Goal: Use online tool/utility

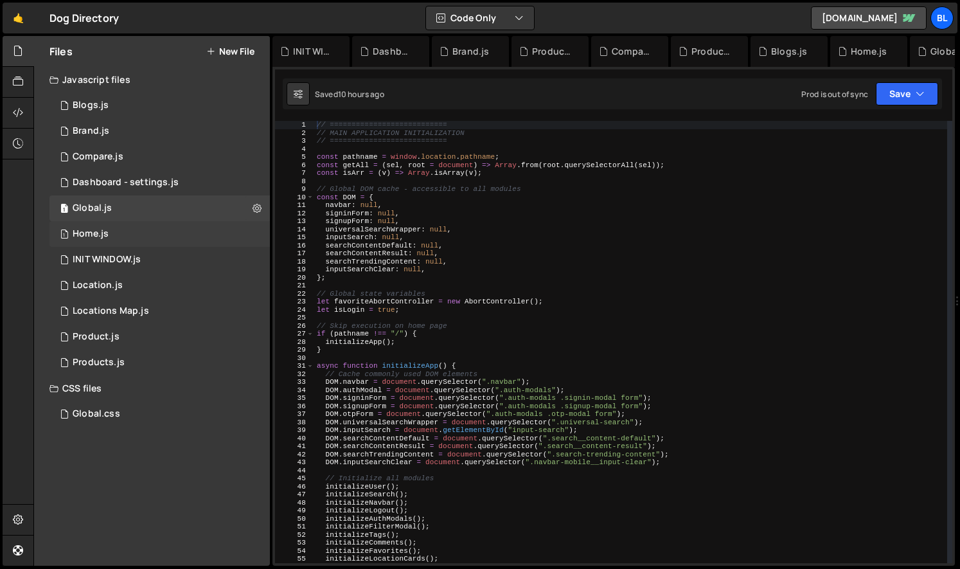
scroll to position [20055, 0]
click at [145, 235] on div "1 Home.js 0" at bounding box center [159, 234] width 220 height 26
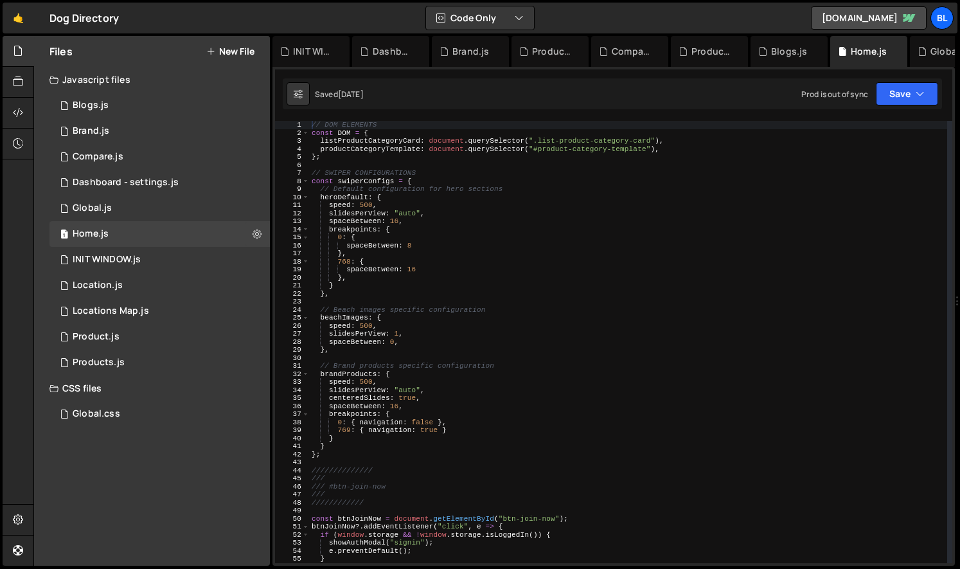
scroll to position [0, 0]
type textarea "spaceBetween: 0,"
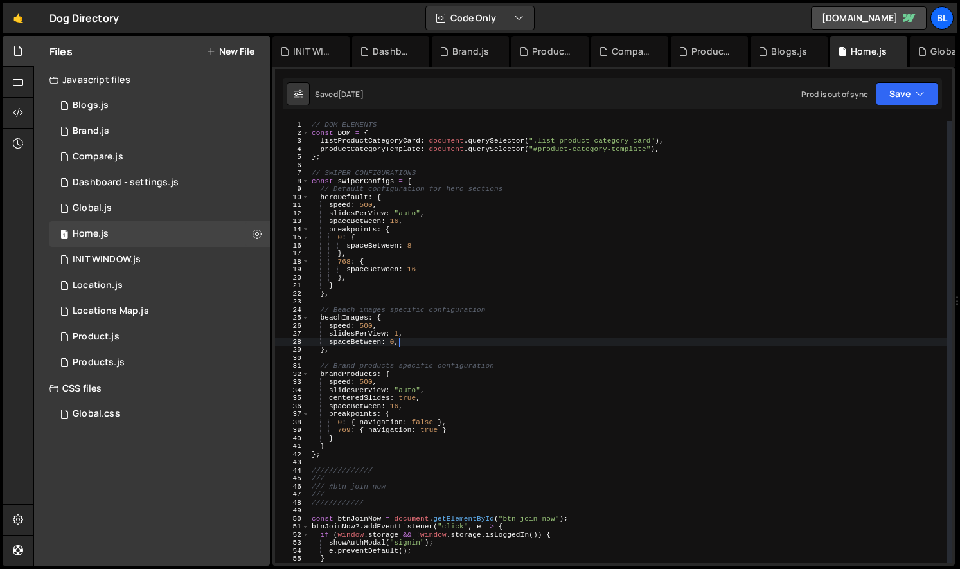
click at [443, 339] on div "// DOM ELEMENTS const DOM = { listProductCategoryCard : document . querySelecto…" at bounding box center [628, 350] width 638 height 458
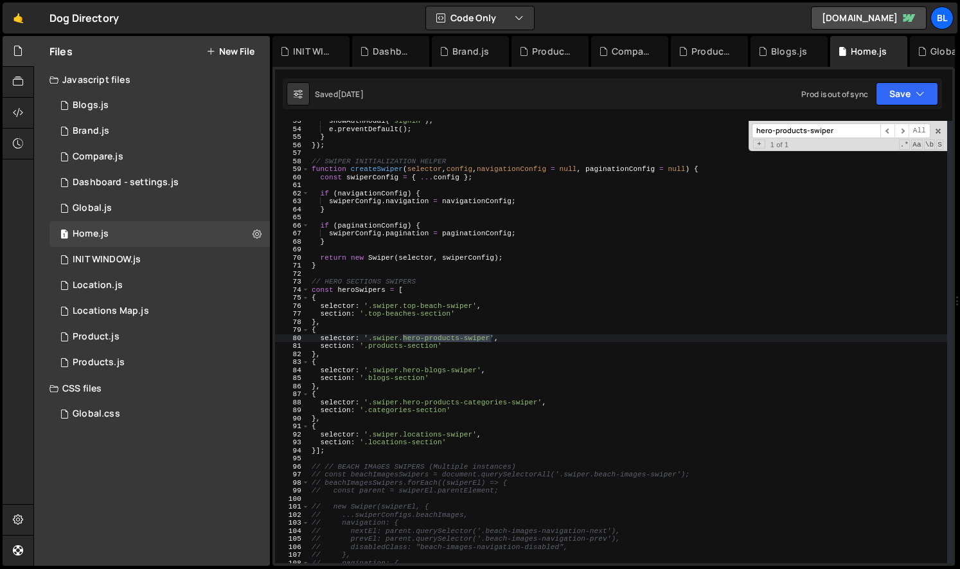
scroll to position [421, 0]
type input "hero-products-swiper"
click at [415, 358] on div "showAuthModal ( "signin" ) ; e . preventDefault ( ) ; } }) ; // SWIPER INITIALI…" at bounding box center [628, 346] width 638 height 458
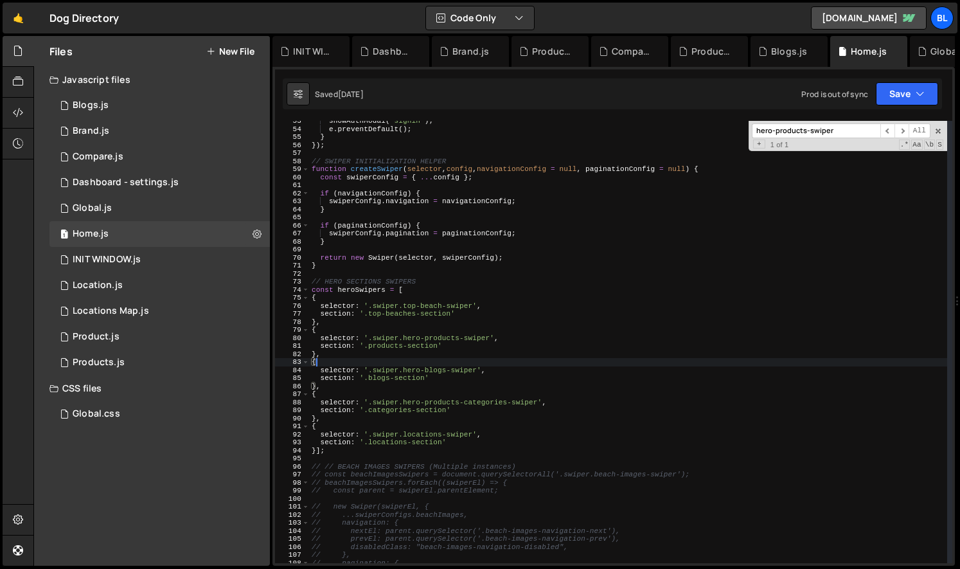
click at [376, 339] on div "showAuthModal ( "signin" ) ; e . preventDefault ( ) ; } }) ; // SWIPER INITIALI…" at bounding box center [628, 346] width 638 height 458
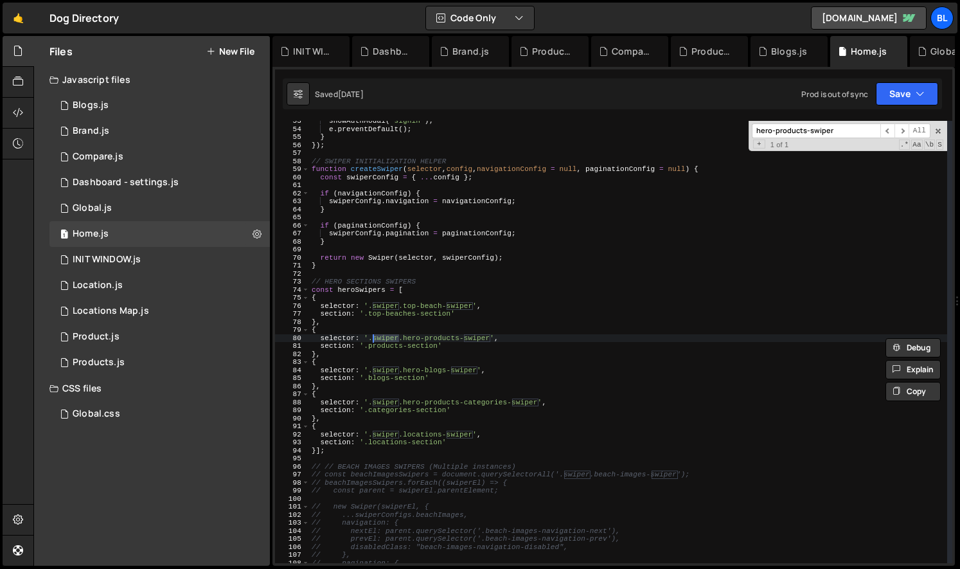
click at [398, 345] on div "showAuthModal ( "signin" ) ; e . preventDefault ( ) ; } }) ; // SWIPER INITIALI…" at bounding box center [628, 346] width 638 height 458
click at [365, 340] on div "showAuthModal ( "signin" ) ; e . preventDefault ( ) ; } }) ; // SWIPER INITIALI…" at bounding box center [628, 346] width 638 height 458
click at [343, 337] on div "showAuthModal ( "signin" ) ; e . preventDefault ( ) ; } }) ; // SWIPER INITIALI…" at bounding box center [628, 346] width 638 height 458
click at [365, 286] on div "showAuthModal ( "signin" ) ; e . preventDefault ( ) ; } }) ; // SWIPER INITIALI…" at bounding box center [628, 346] width 638 height 458
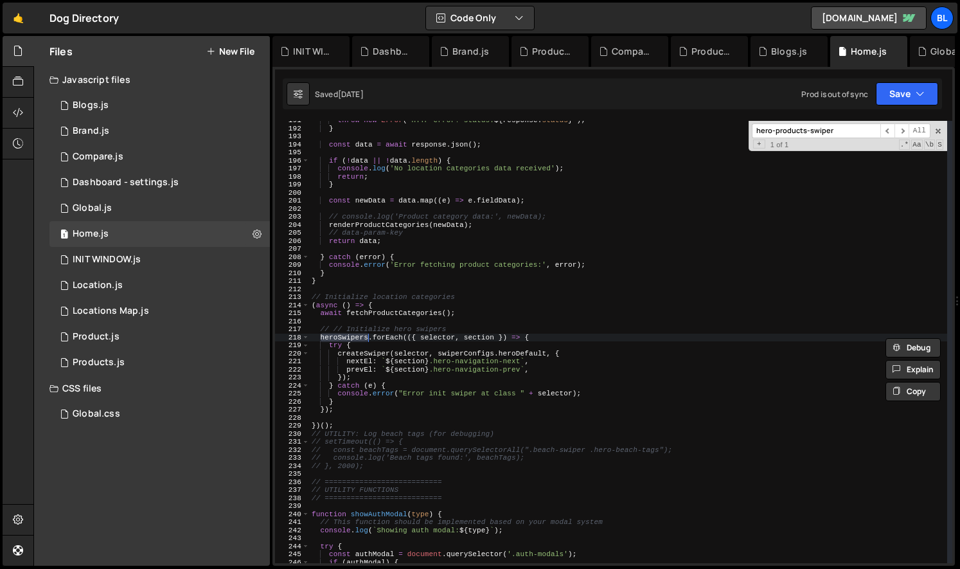
scroll to position [1549, 0]
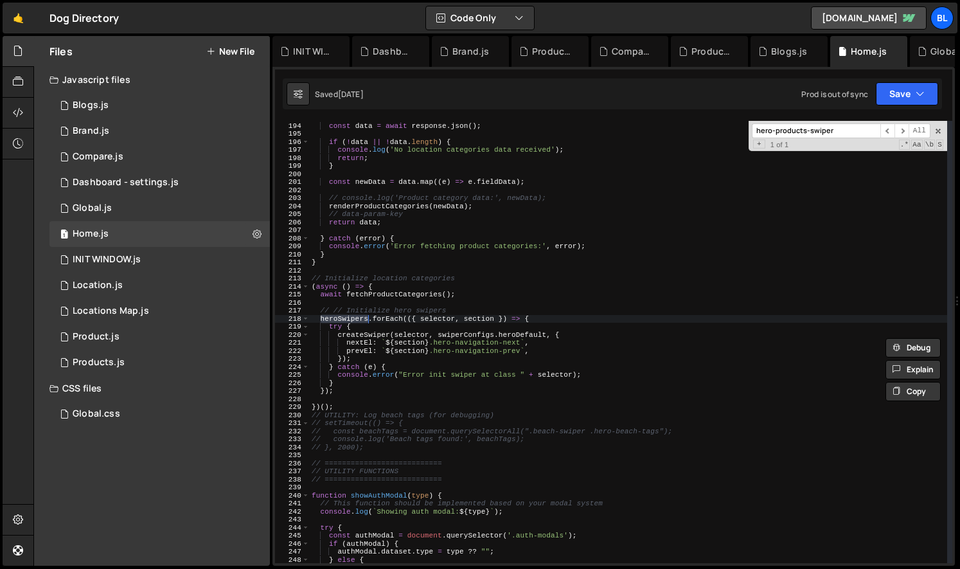
click at [464, 349] on div "const data = await response . json ( ) ; if ( ! data || ! data . length ) { con…" at bounding box center [628, 343] width 638 height 458
click at [473, 360] on div "const data = await response . json ( ) ; if ( ! data || ! data . length ) { con…" at bounding box center [628, 343] width 638 height 458
click at [943, 134] on div "hero-products-swiper ​ ​ All Replace All + 1 of 1 .* Aa \b S" at bounding box center [847, 136] width 199 height 30
click at [939, 130] on span at bounding box center [938, 131] width 9 height 9
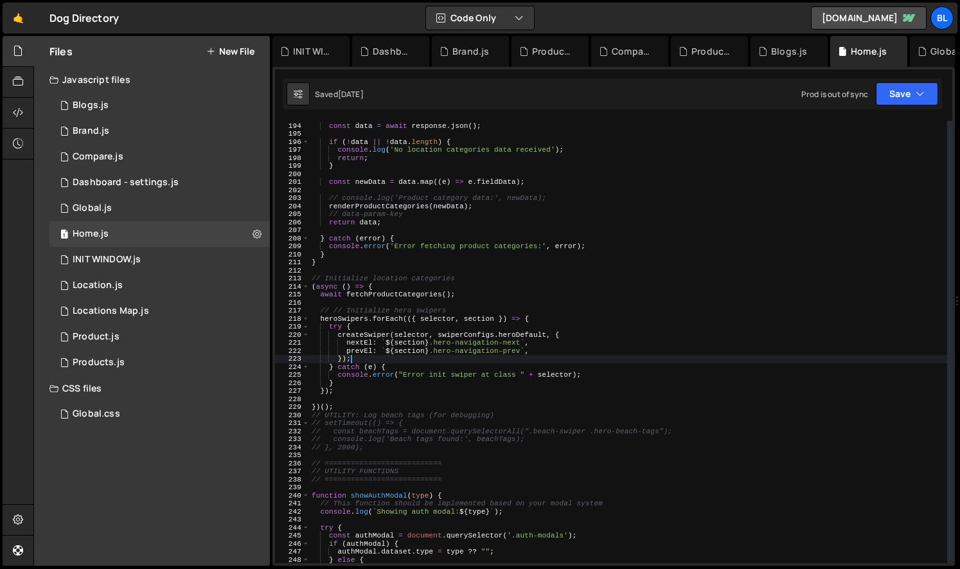
click at [430, 380] on div "const data = await response . json ( ) ; if ( ! data || ! data . length ) { con…" at bounding box center [628, 343] width 638 height 458
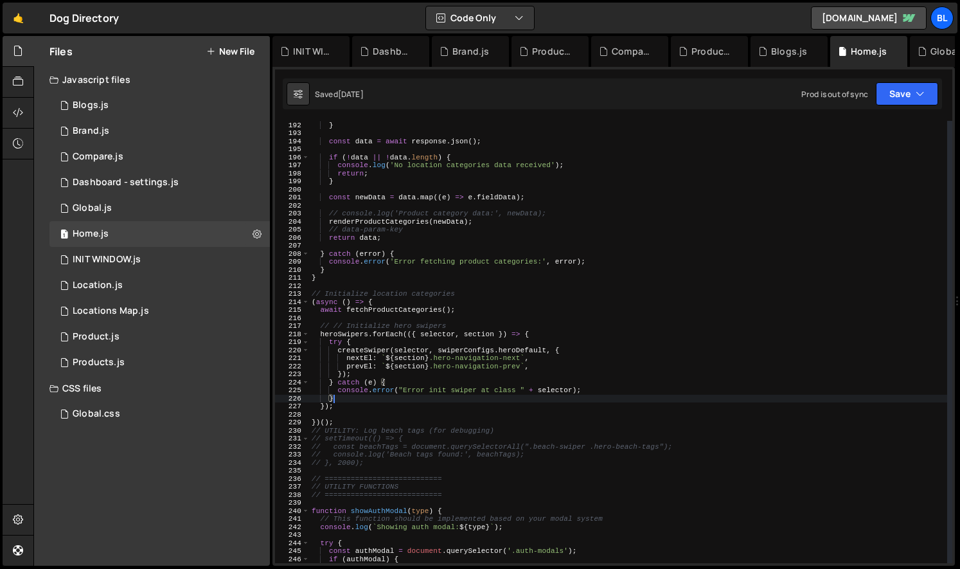
scroll to position [1532, 0]
click at [519, 350] on div "throw new Error ( ` HTTP error! status: ${ response . status } ` ) ; } const da…" at bounding box center [628, 344] width 638 height 458
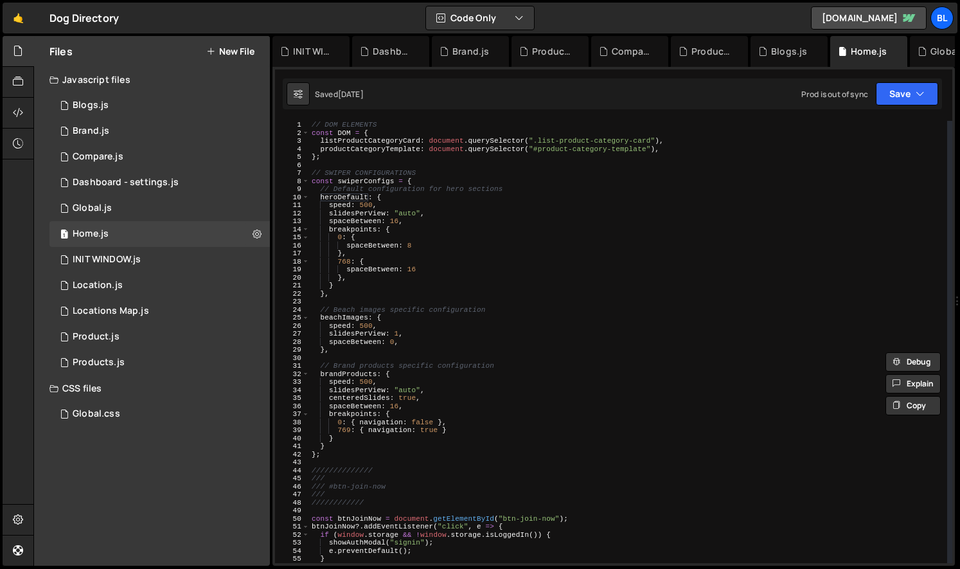
scroll to position [0, 0]
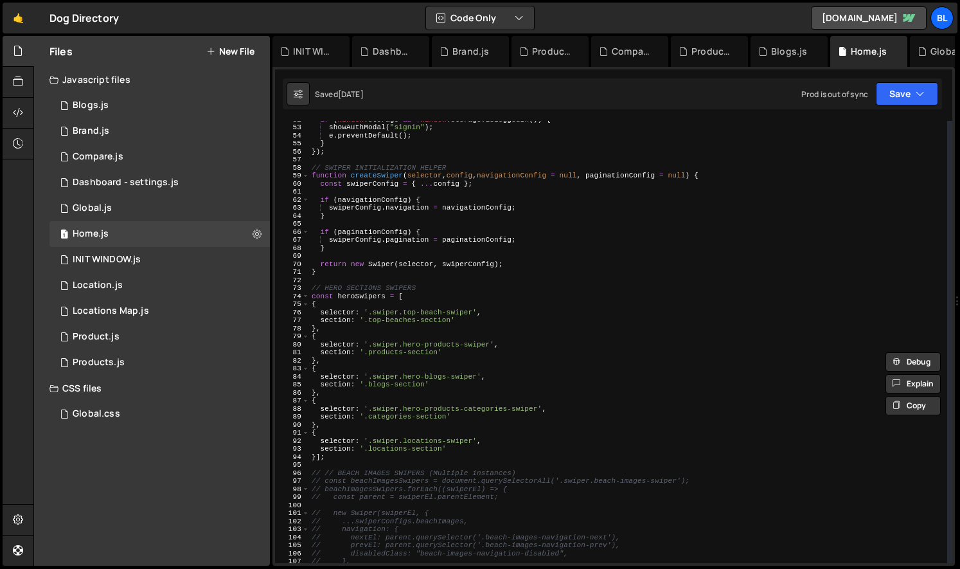
click at [414, 486] on div "if ( window . storage && ! window . storage . isLoggedIn ( )) { showAuthModal (…" at bounding box center [628, 344] width 638 height 458
type textarea "// beachImagesSwipers.forEach((swiperEl) => {"
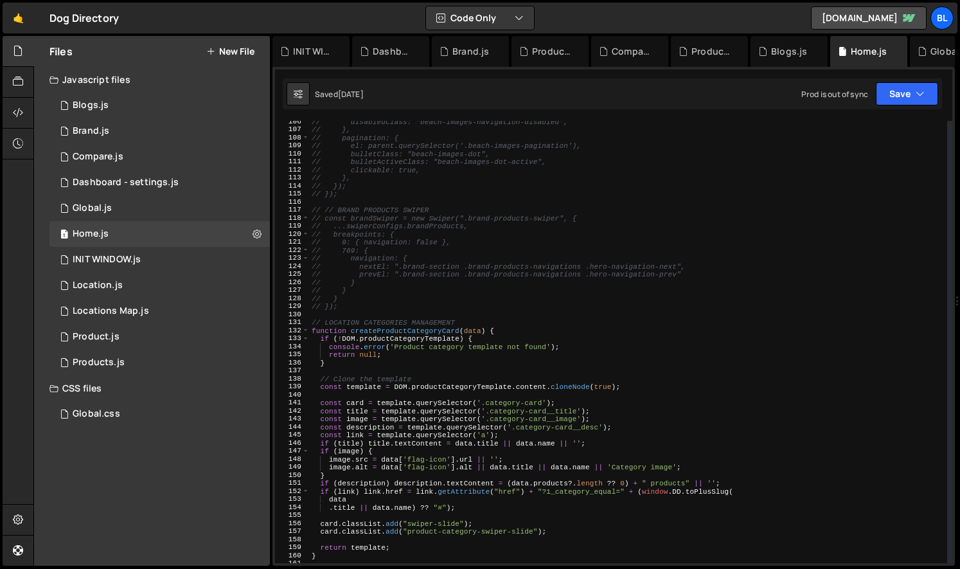
scroll to position [897, 0]
